Goal: Task Accomplishment & Management: Use online tool/utility

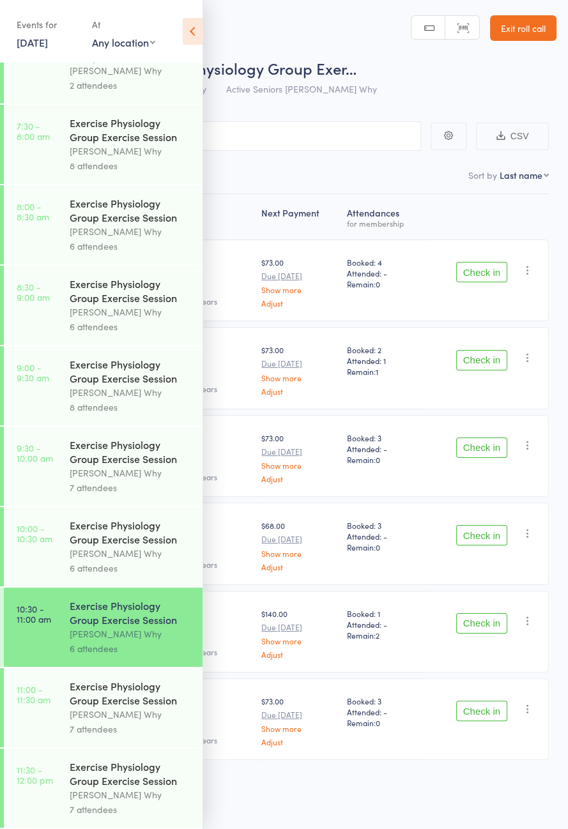
click at [191, 19] on icon at bounding box center [193, 31] width 20 height 27
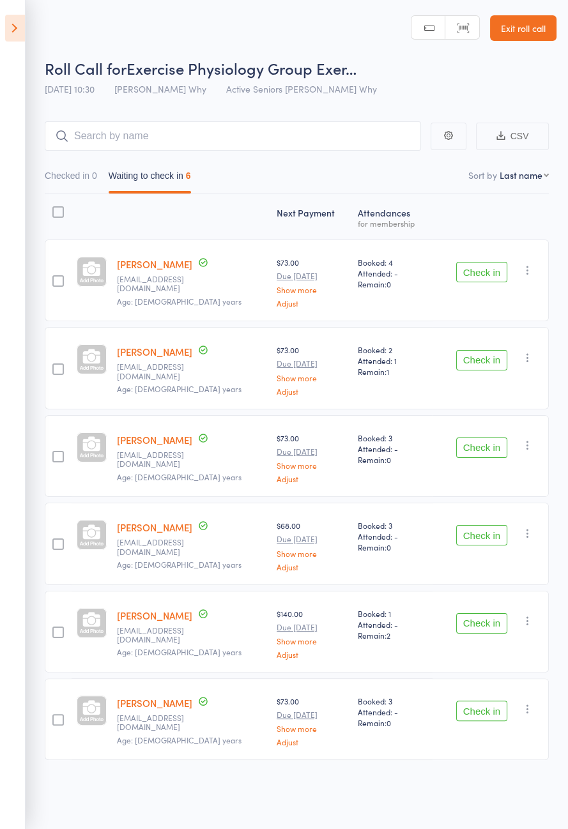
click at [477, 275] on button "Check in" at bounding box center [481, 272] width 51 height 20
click at [484, 275] on button "Check in" at bounding box center [481, 272] width 51 height 20
click at [486, 271] on button "Check in" at bounding box center [481, 272] width 51 height 20
click at [483, 272] on button "Check in" at bounding box center [481, 272] width 51 height 20
click at [483, 271] on button "Check in" at bounding box center [481, 272] width 51 height 20
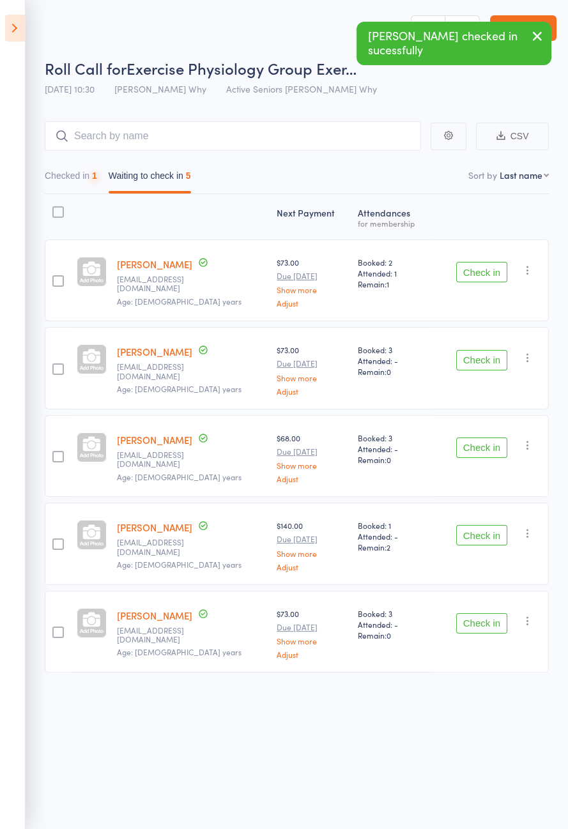
click at [476, 275] on button "Check in" at bounding box center [481, 272] width 51 height 20
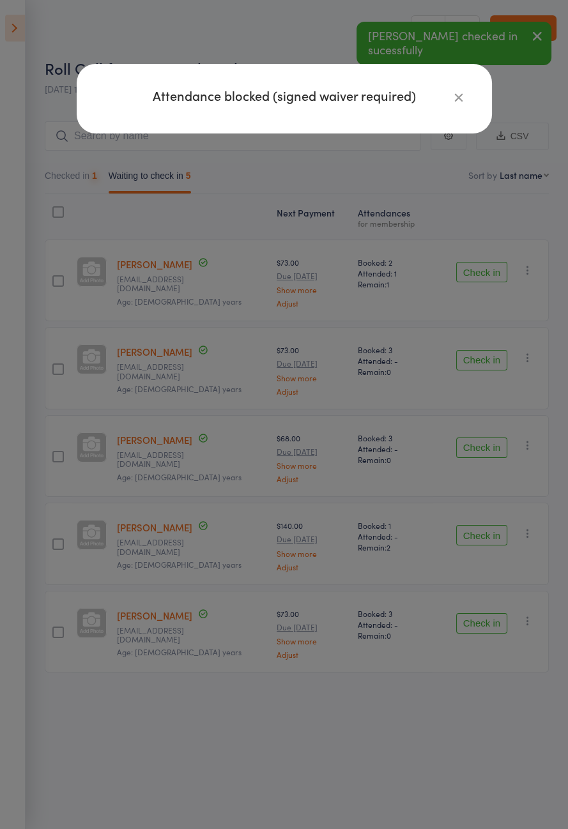
click at [476, 267] on div "Attendance blocked (signed waiver required)" at bounding box center [284, 414] width 568 height 829
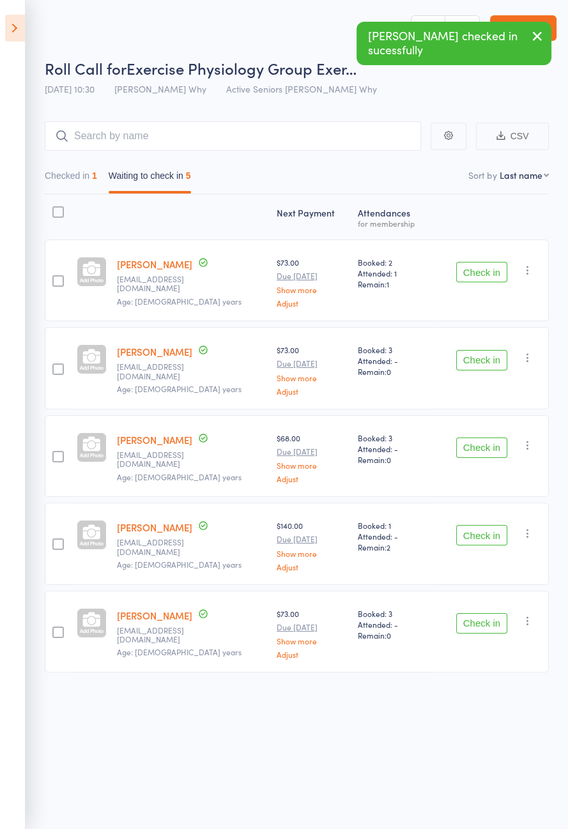
click at [478, 275] on button "Check in" at bounding box center [481, 272] width 51 height 20
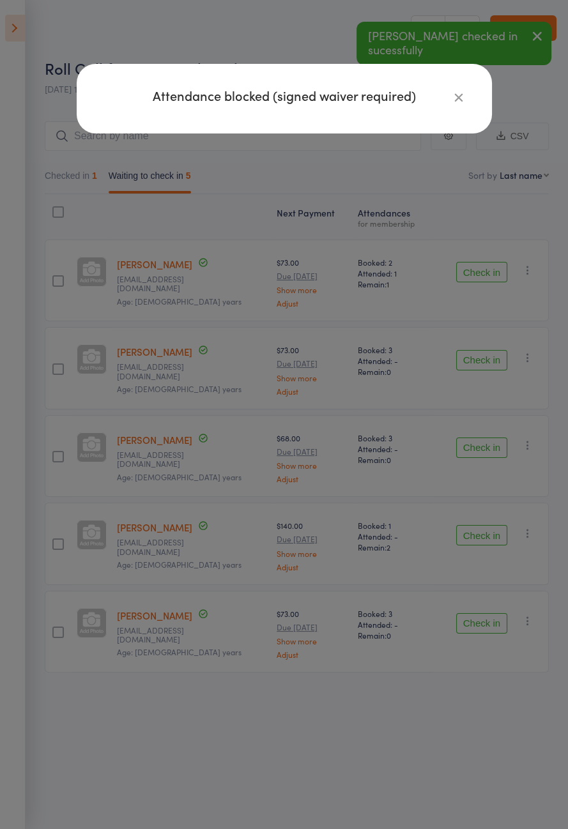
click at [458, 307] on div "Attendance blocked (signed waiver required)" at bounding box center [284, 414] width 568 height 829
click at [469, 350] on button "Check in" at bounding box center [481, 360] width 51 height 20
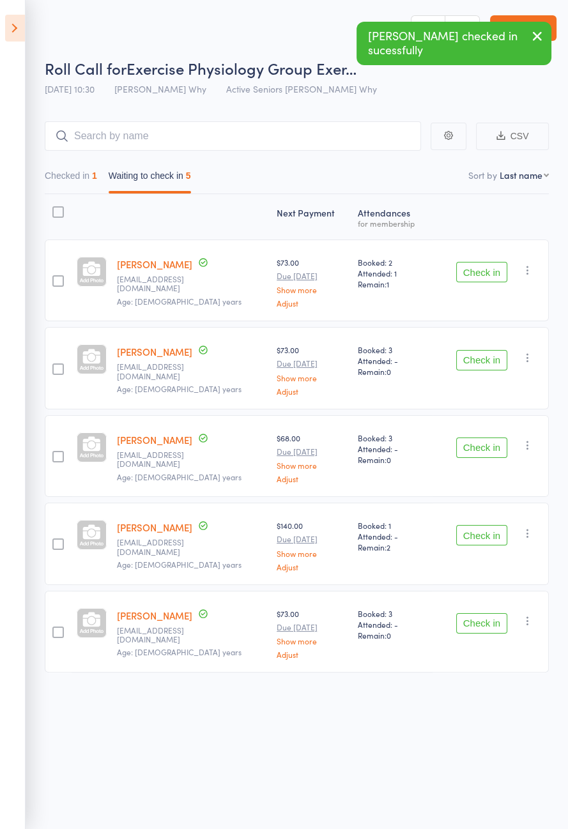
click at [471, 353] on button "Check in" at bounding box center [481, 360] width 51 height 20
click at [480, 438] on button "Check in" at bounding box center [481, 448] width 51 height 20
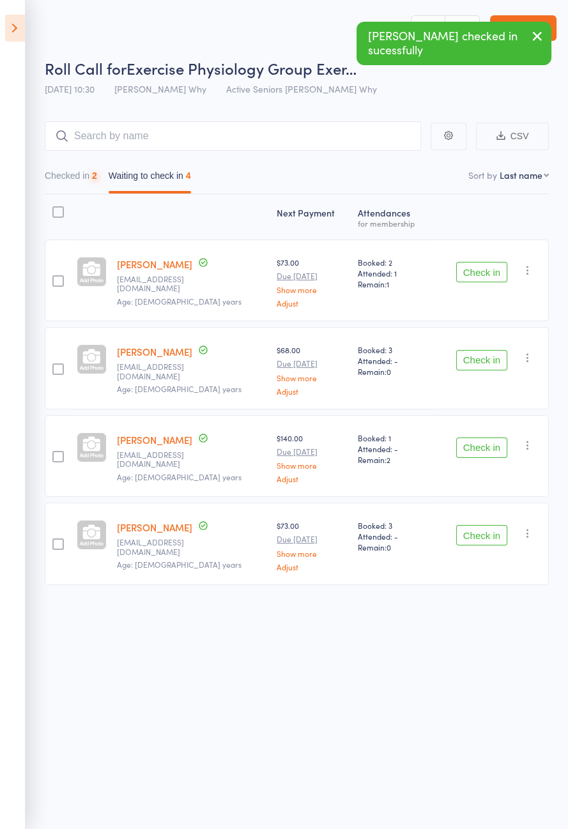
click at [476, 360] on button "Check in" at bounding box center [481, 360] width 51 height 20
click at [478, 438] on button "Check in" at bounding box center [481, 448] width 51 height 20
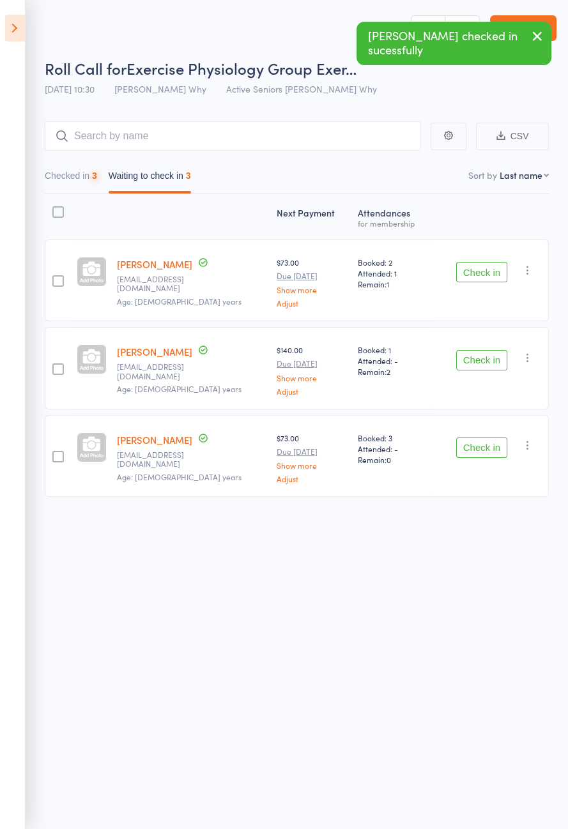
click at [474, 355] on button "Check in" at bounding box center [481, 360] width 51 height 20
click at [474, 438] on button "Check in" at bounding box center [481, 448] width 51 height 20
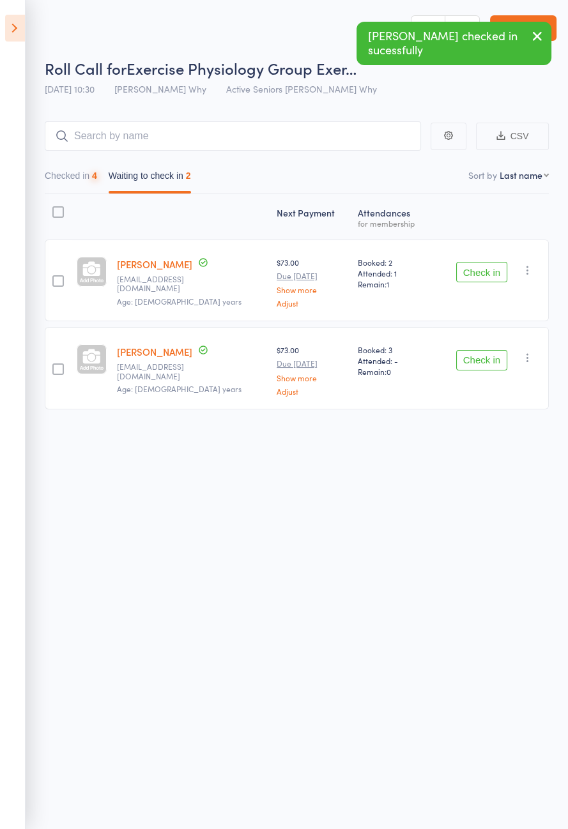
click at [477, 358] on button "Check in" at bounding box center [481, 360] width 51 height 20
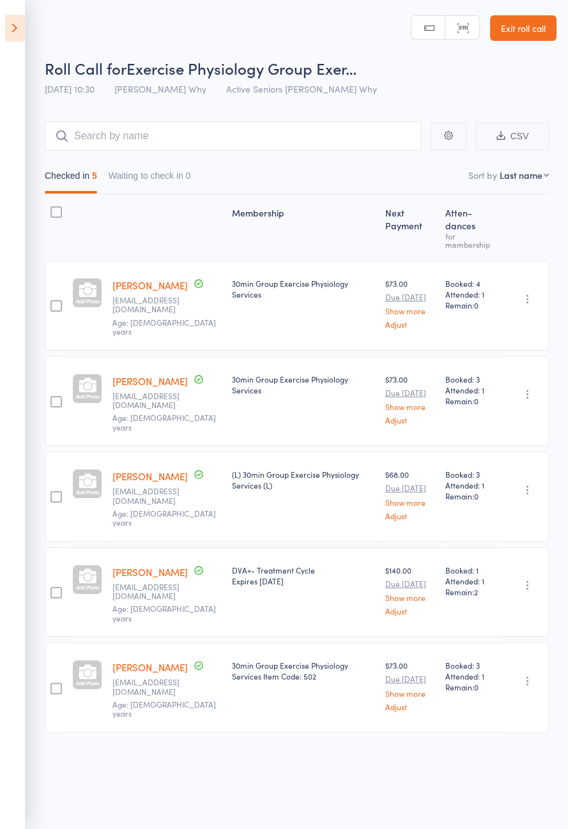
click at [23, 32] on icon at bounding box center [15, 28] width 20 height 27
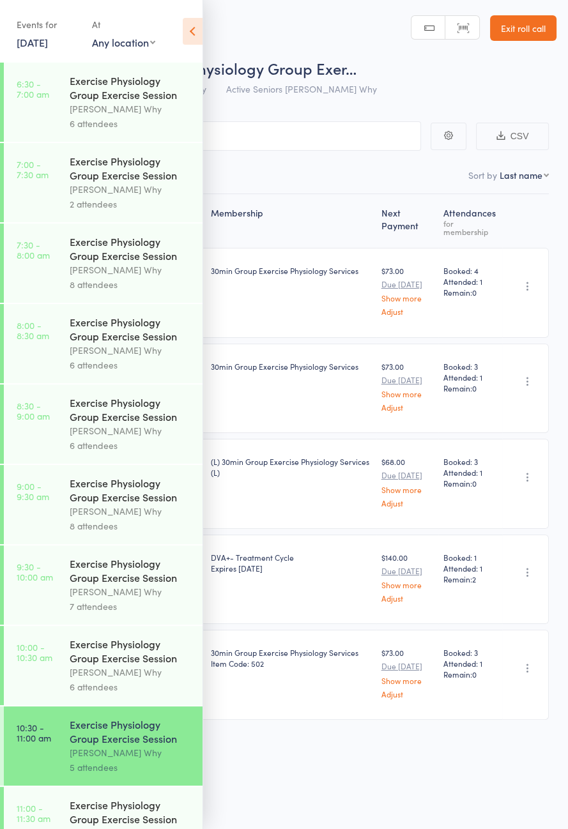
scroll to position [150, 0]
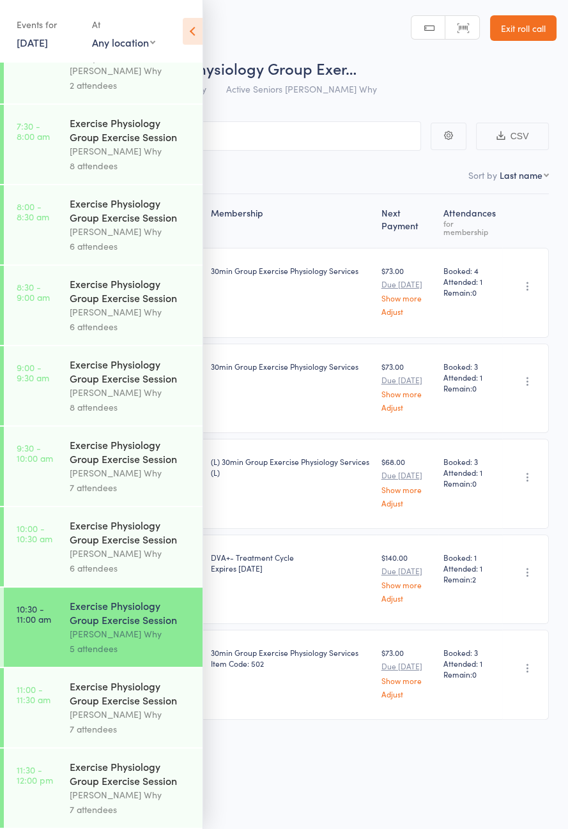
click at [128, 692] on div "Exercise Physiology Group Exercise Session" at bounding box center [131, 693] width 122 height 28
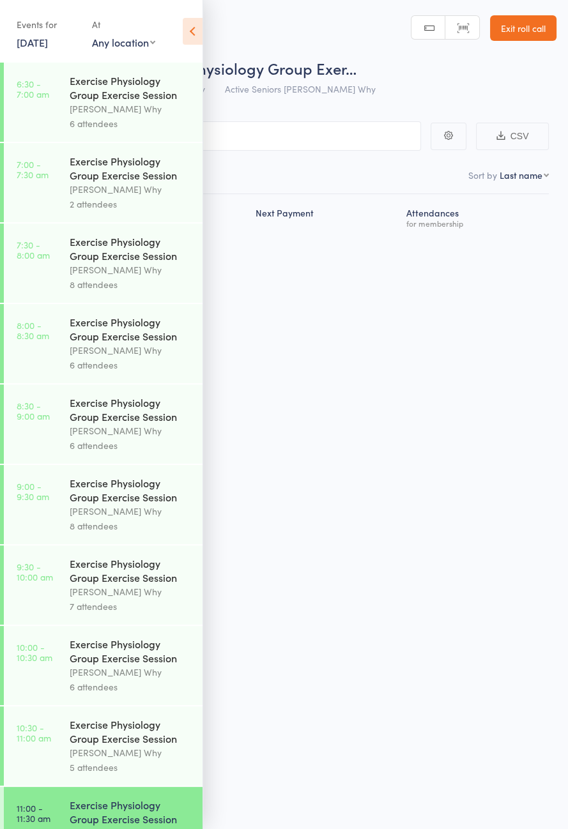
click at [195, 42] on icon at bounding box center [193, 31] width 20 height 27
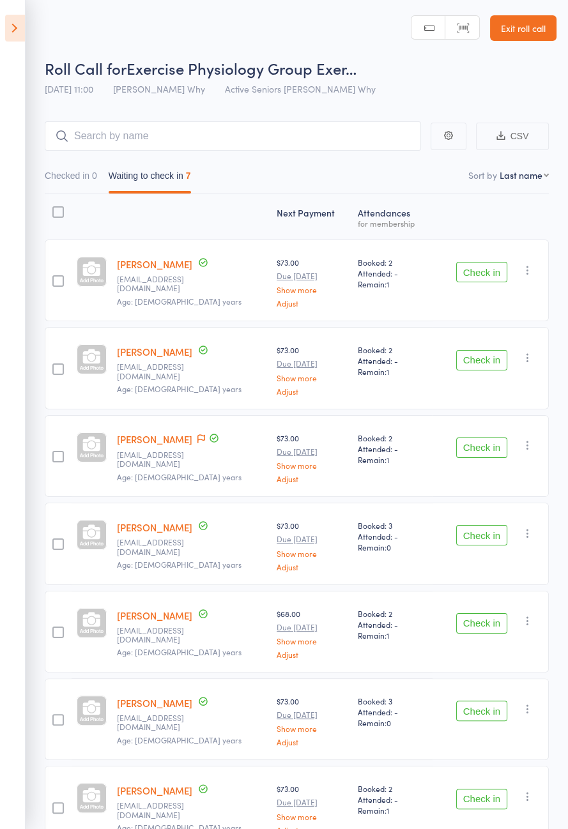
click at [205, 436] on icon at bounding box center [201, 438] width 8 height 9
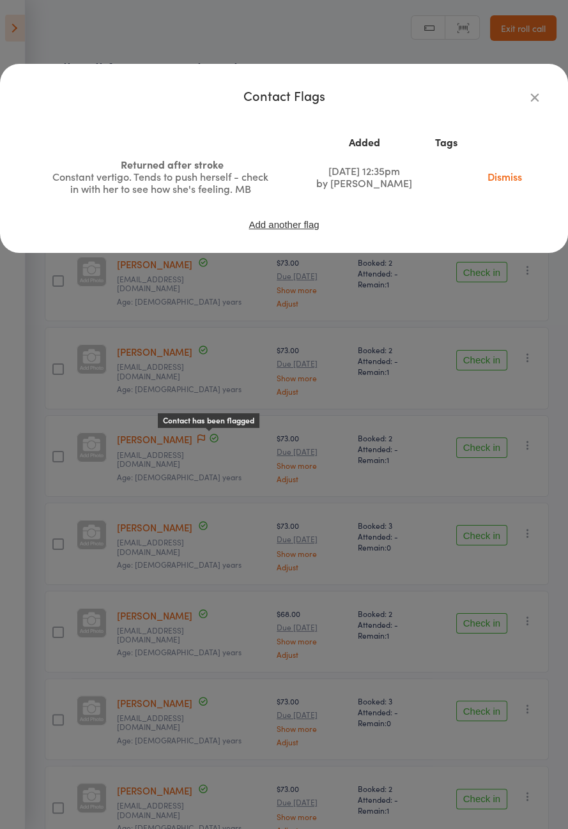
click at [147, 388] on div "Contact Flags Added Tags Returned after stroke Constant vertigo. Tends to push …" at bounding box center [284, 414] width 568 height 829
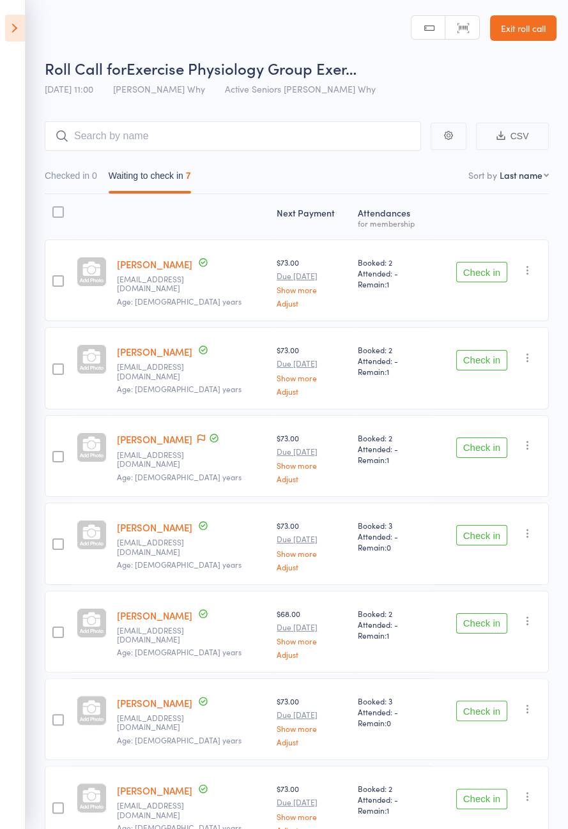
click at [507, 275] on button "Check in" at bounding box center [481, 272] width 51 height 20
click at [492, 267] on button "Check in" at bounding box center [481, 272] width 51 height 20
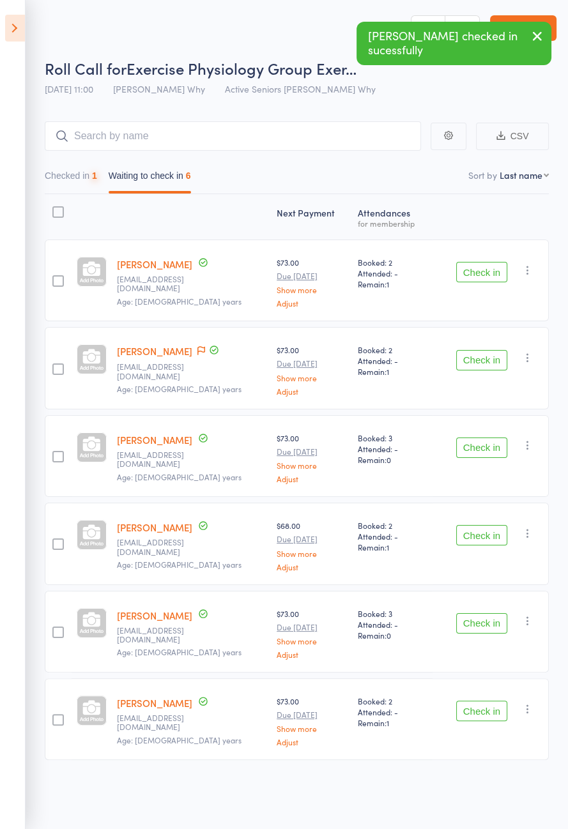
click at [489, 267] on button "Check in" at bounding box center [481, 272] width 51 height 20
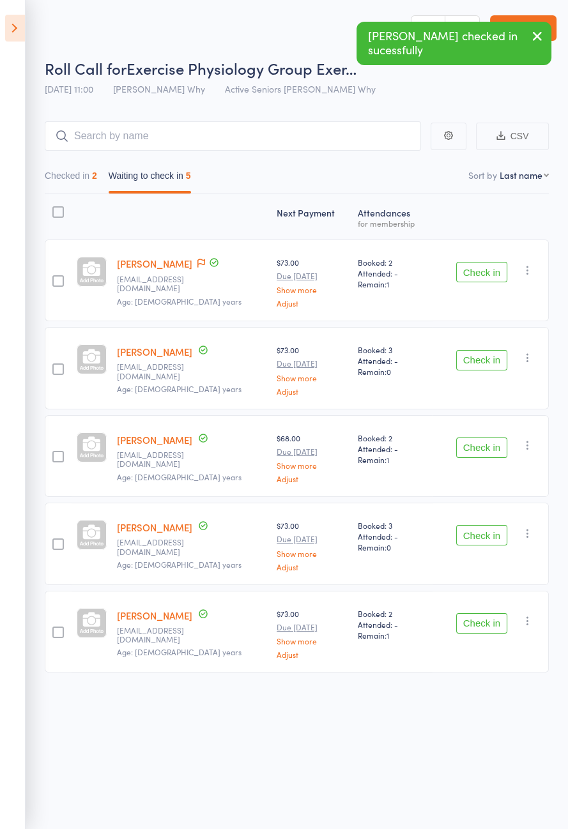
click at [476, 265] on button "Check in" at bounding box center [481, 272] width 51 height 20
click at [478, 350] on button "Check in" at bounding box center [481, 360] width 51 height 20
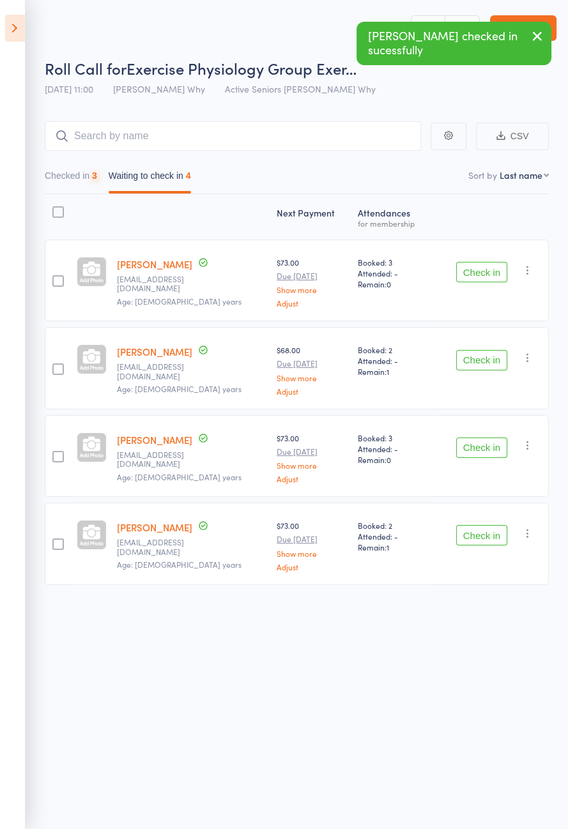
click at [480, 266] on button "Check in" at bounding box center [481, 272] width 51 height 20
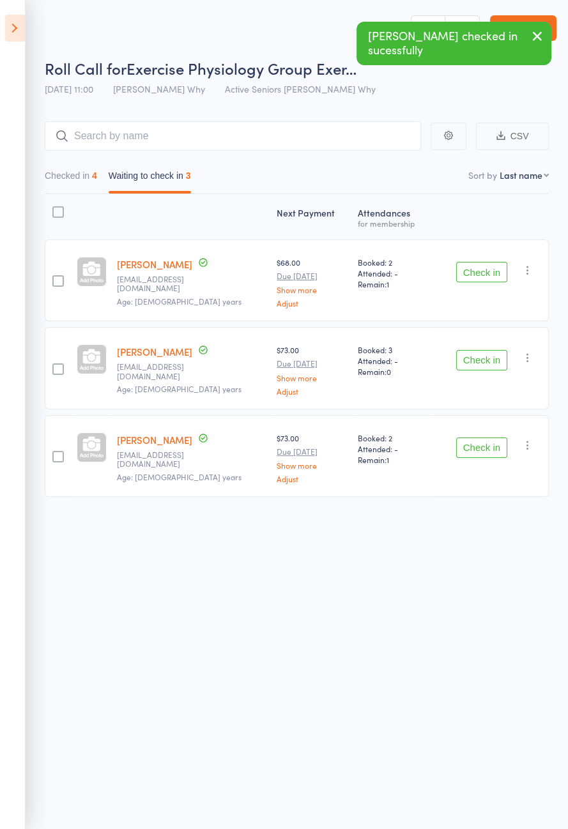
click at [489, 450] on button "Check in" at bounding box center [481, 448] width 51 height 20
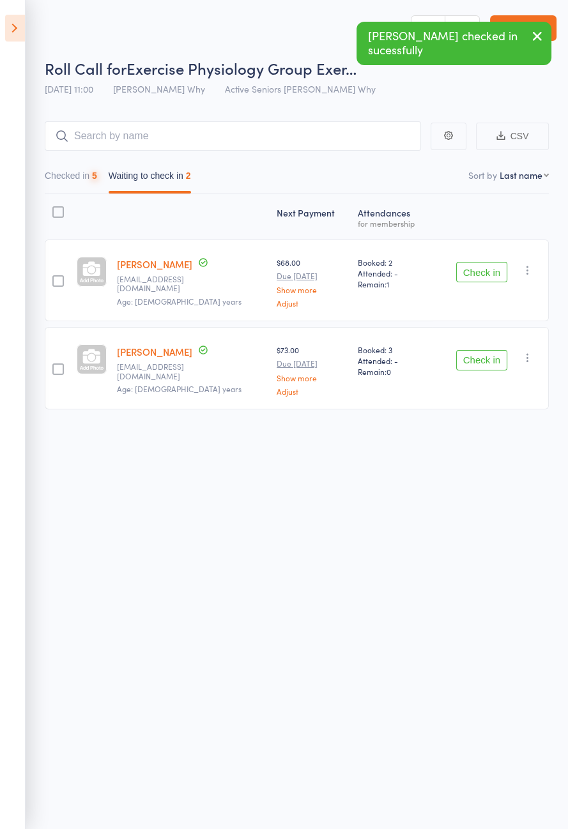
click at [478, 266] on button "Check in" at bounding box center [481, 272] width 51 height 20
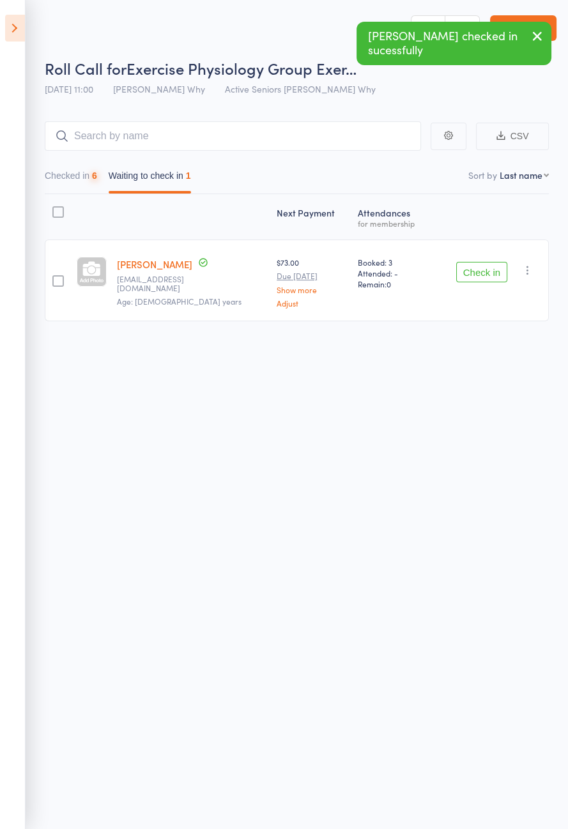
click at [6, 29] on icon at bounding box center [15, 28] width 20 height 27
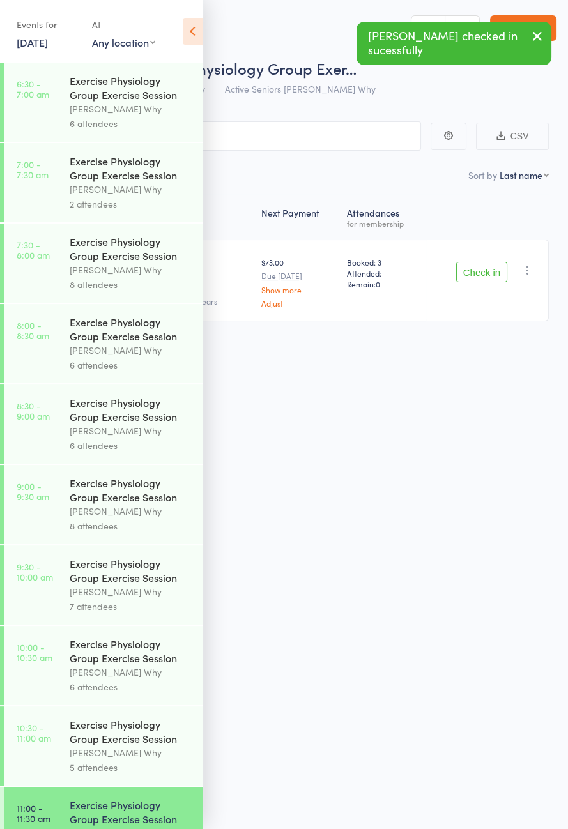
scroll to position [150, 0]
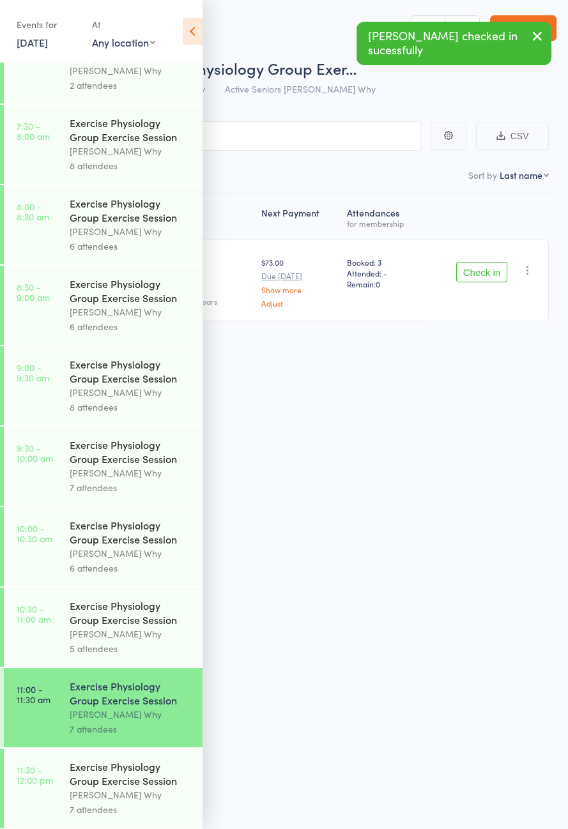
click at [192, 34] on icon at bounding box center [193, 31] width 20 height 27
